Goal: Check status: Check status

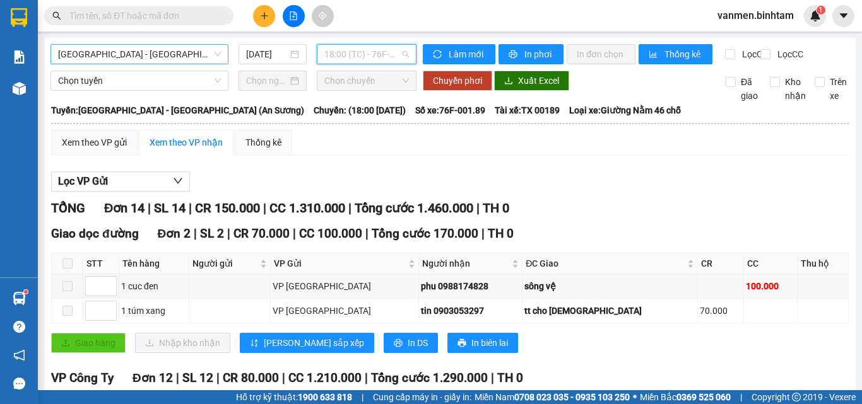
click at [119, 52] on span "[GEOGRAPHIC_DATA] - [GEOGRAPHIC_DATA] (An Sương)" at bounding box center [139, 54] width 163 height 19
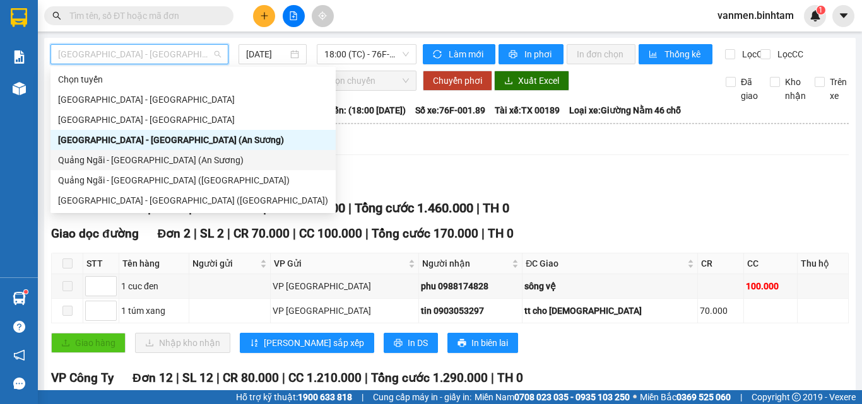
click at [116, 163] on div "Quảng Ngãi - [GEOGRAPHIC_DATA] (An Sương)" at bounding box center [193, 160] width 270 height 14
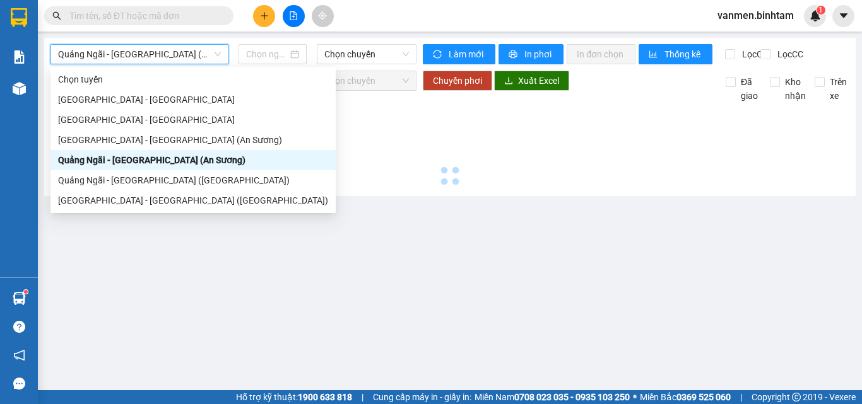
click at [75, 166] on div at bounding box center [449, 146] width 799 height 87
click at [143, 161] on div at bounding box center [449, 146] width 799 height 87
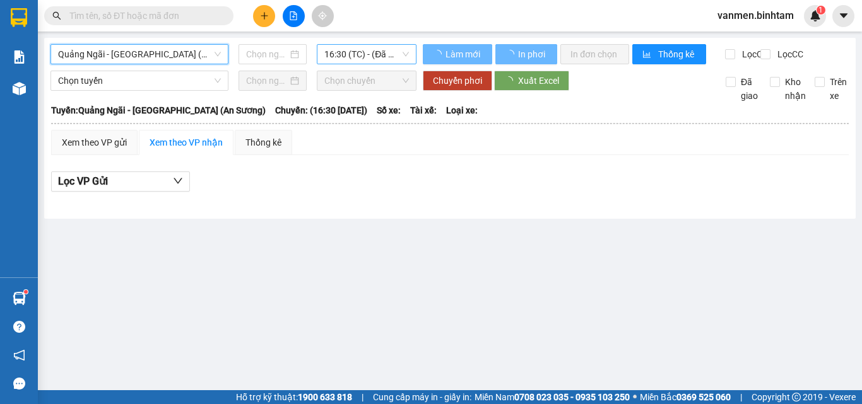
type input "[DATE]"
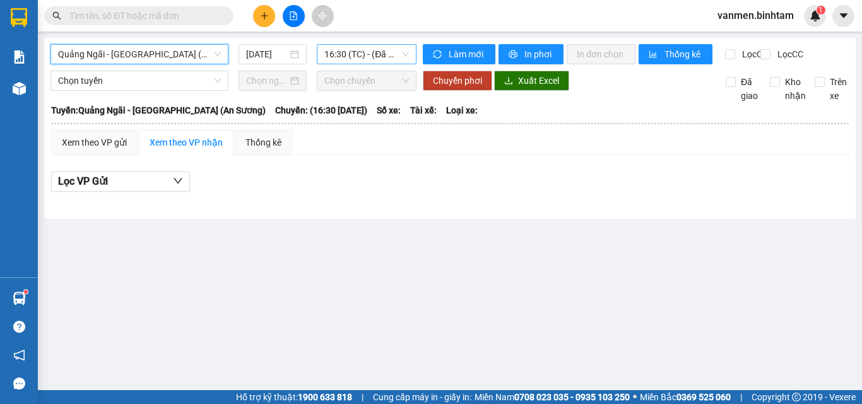
click at [363, 52] on span "16:30 (TC) - (Đã hủy)" at bounding box center [366, 54] width 85 height 19
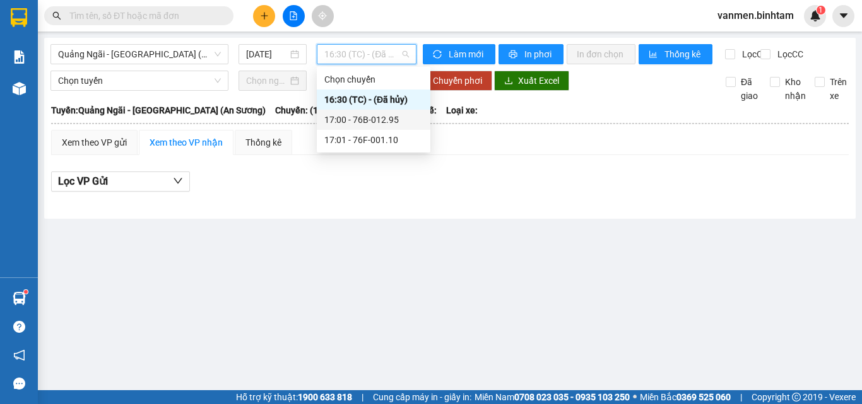
click at [365, 124] on div "17:00 - 76B-012.95" at bounding box center [373, 120] width 98 height 14
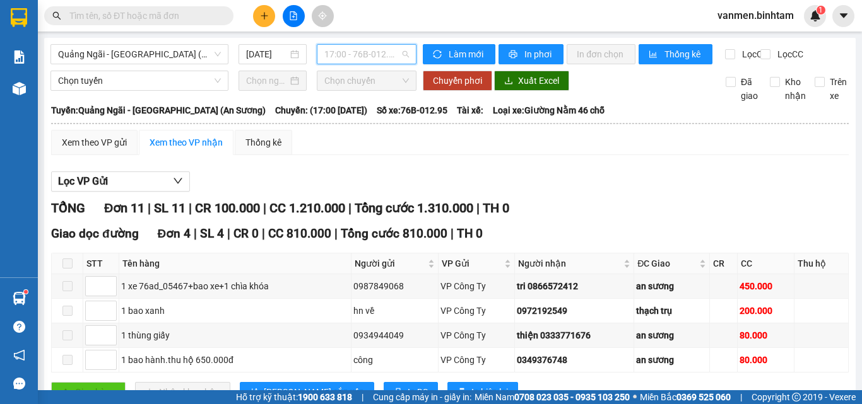
click at [352, 56] on span "17:00 - 76B-012.95" at bounding box center [366, 54] width 85 height 19
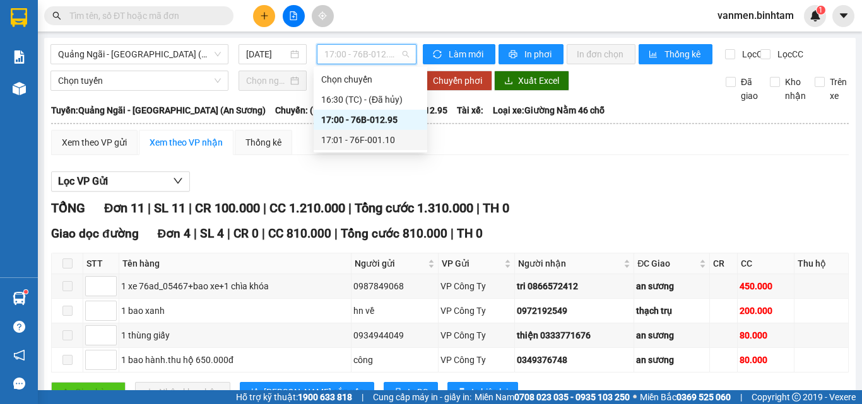
click at [363, 141] on div "17:01 - 76F-001.10" at bounding box center [370, 140] width 98 height 14
